Goal: Information Seeking & Learning: Get advice/opinions

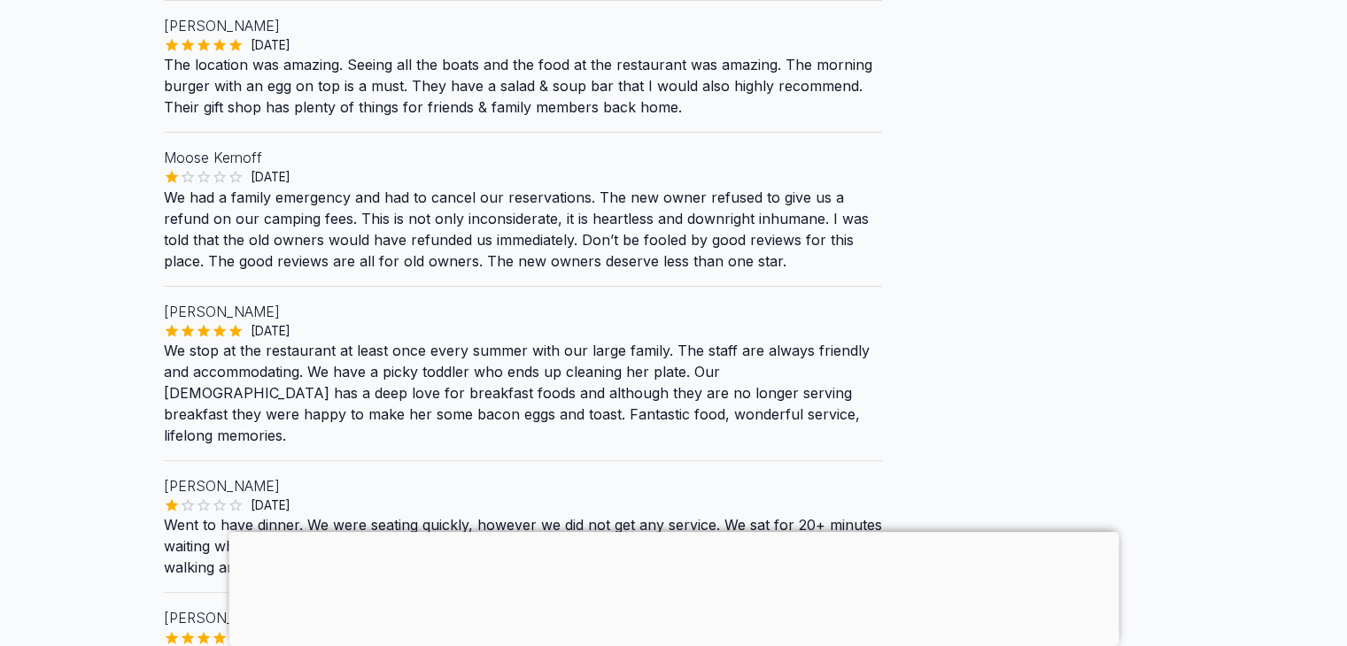
scroll to position [354, 0]
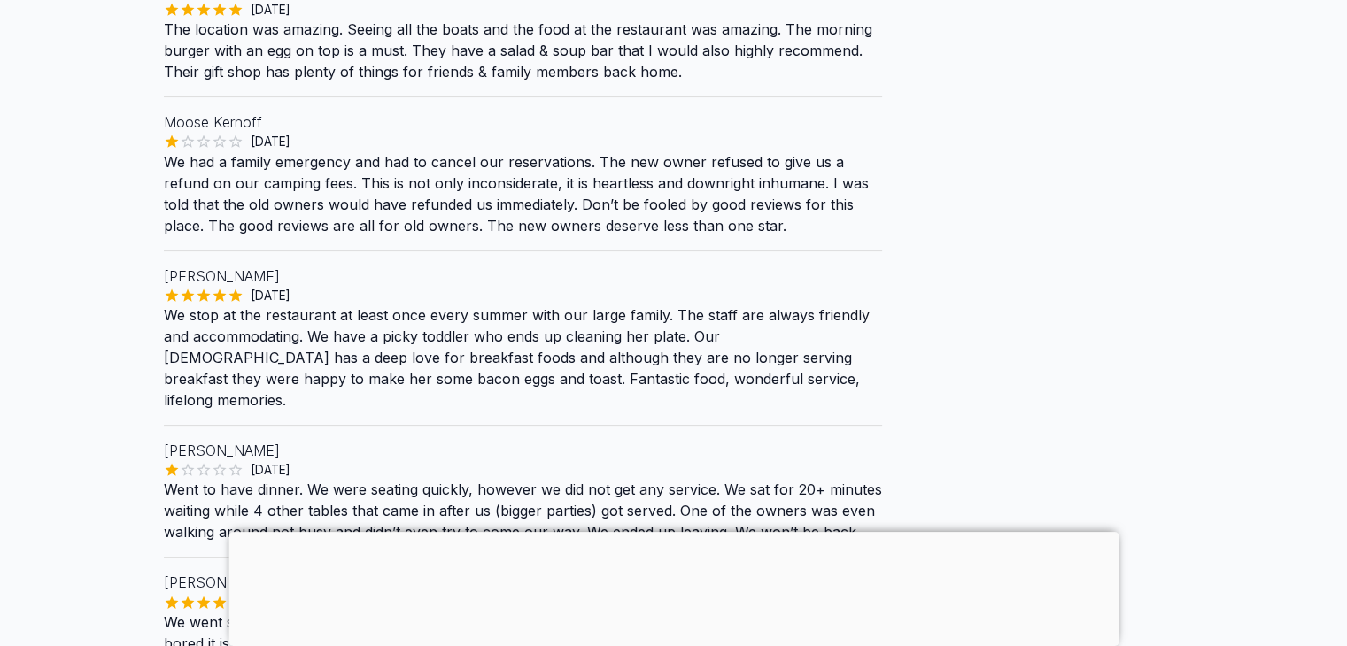
click at [270, 206] on p "We had a family emergency and had to cancel our reservations. The new owner ref…" at bounding box center [523, 193] width 718 height 85
click at [219, 133] on p "Moose Kernoff" at bounding box center [523, 122] width 718 height 21
click at [1182, 509] on div "Back Reviews [GEOGRAPHIC_DATA] Would like to leave a review? User Reviews [PERS…" at bounding box center [674, 354] width 1020 height 1417
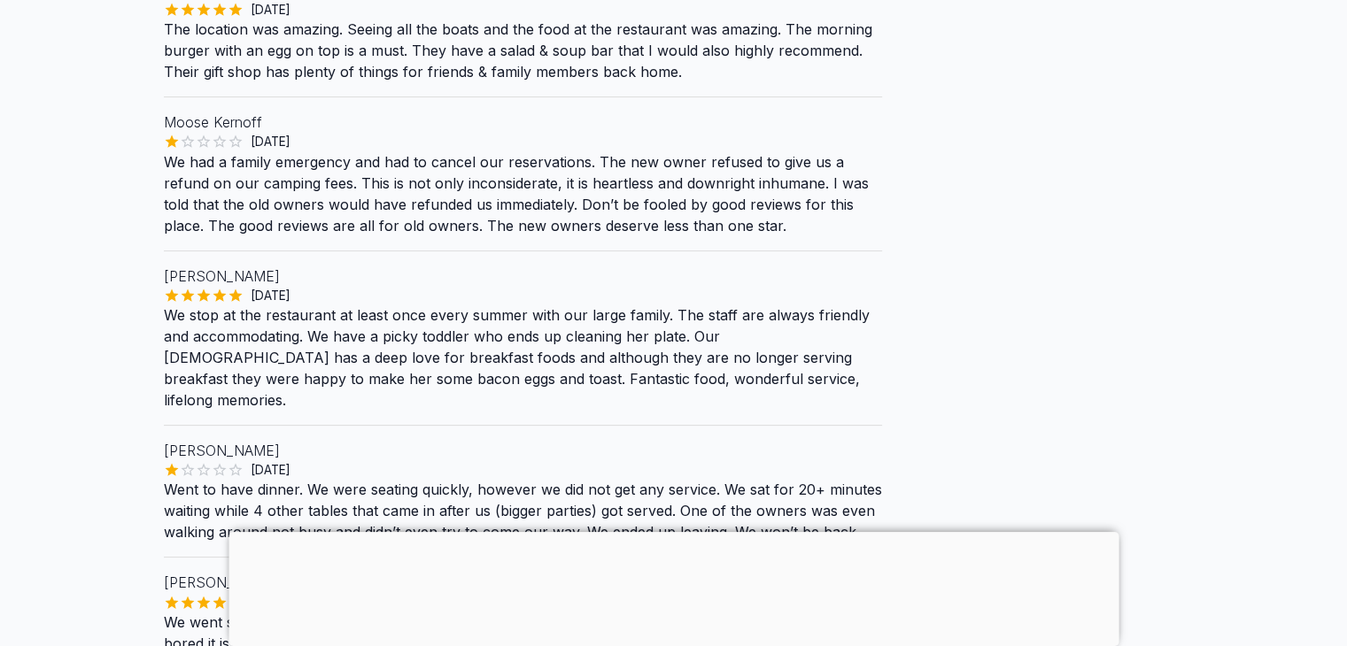
click at [182, 133] on p "Moose Kernoff" at bounding box center [523, 122] width 718 height 21
click at [322, 217] on p "We had a family emergency and had to cancel our reservations. The new owner ref…" at bounding box center [523, 193] width 718 height 85
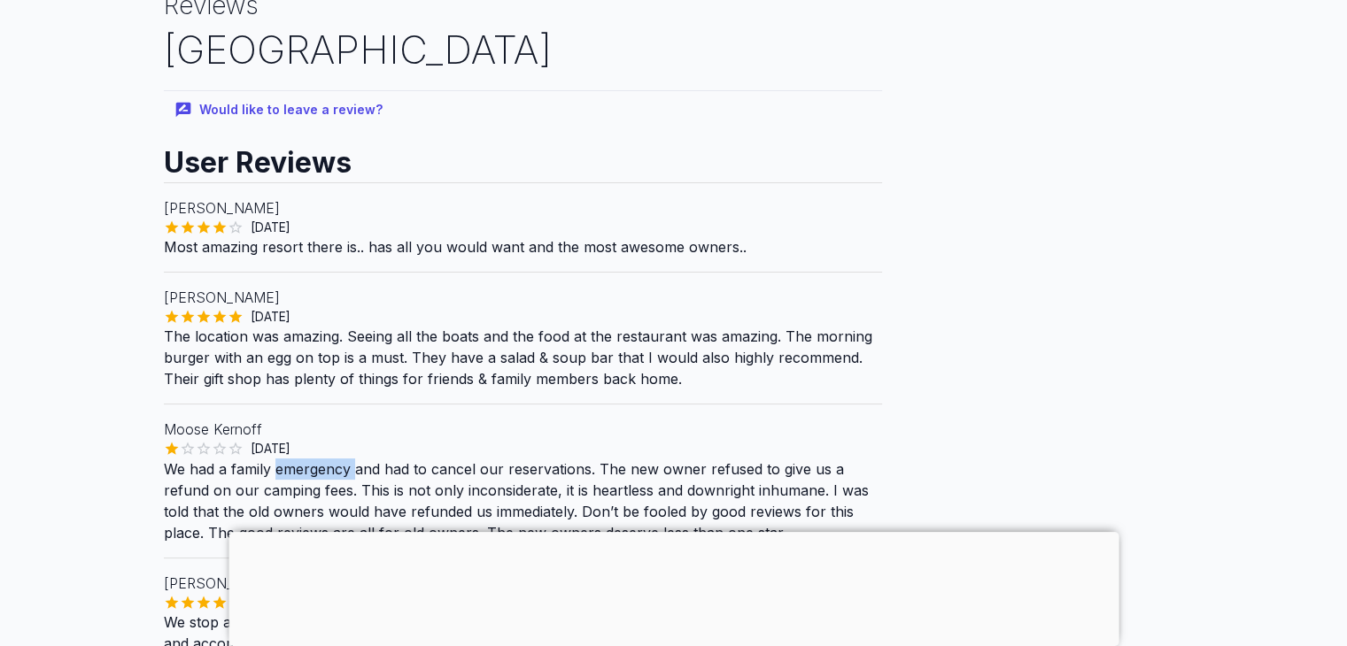
scroll to position [0, 0]
